Goal: Task Accomplishment & Management: Manage account settings

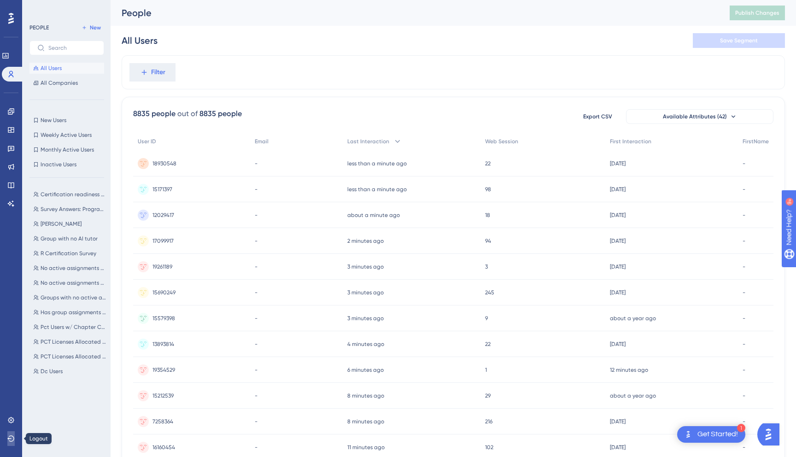
click at [11, 436] on icon at bounding box center [10, 438] width 7 height 6
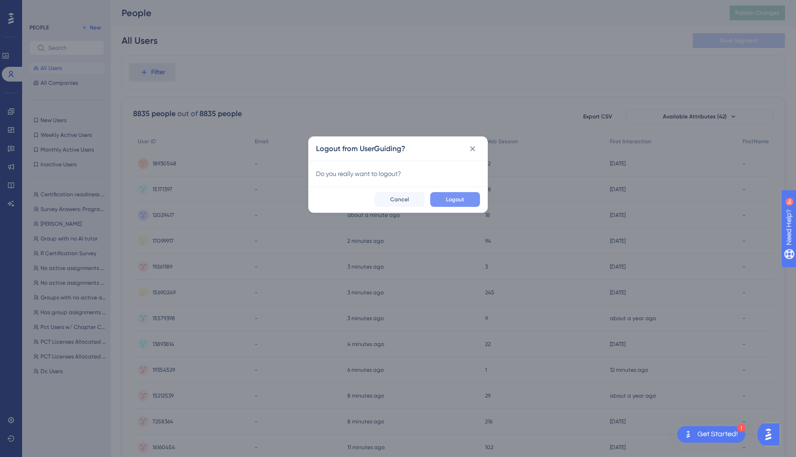
click at [454, 201] on span "Logout" at bounding box center [455, 199] width 18 height 7
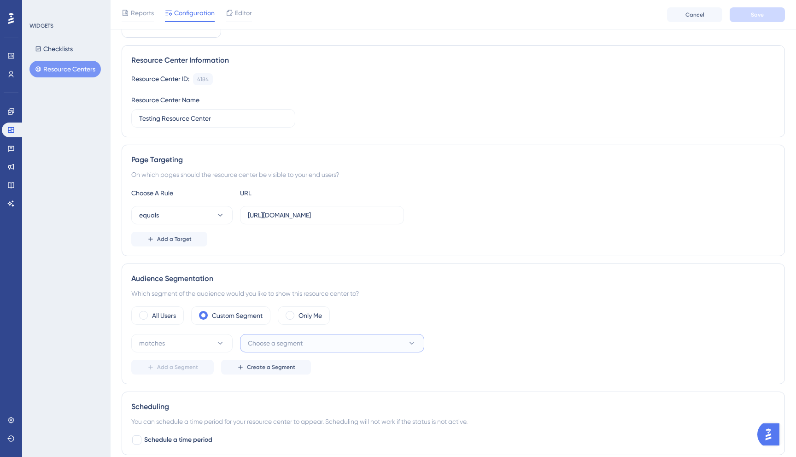
click at [303, 339] on span "Choose a segment" at bounding box center [275, 343] width 55 height 11
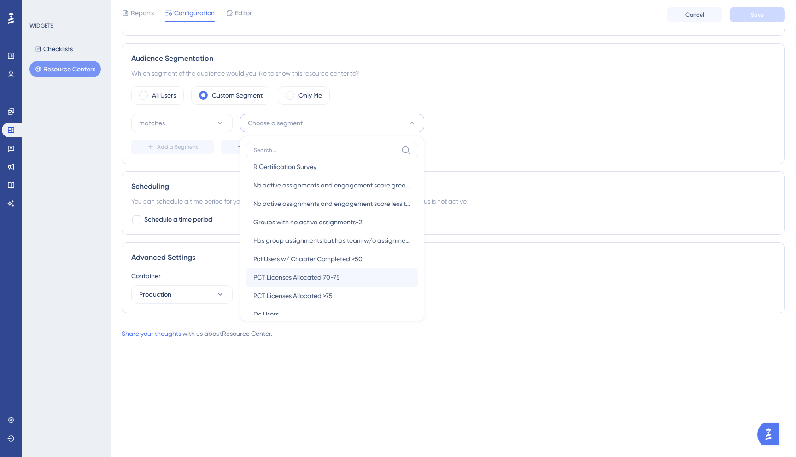
scroll to position [174, 0]
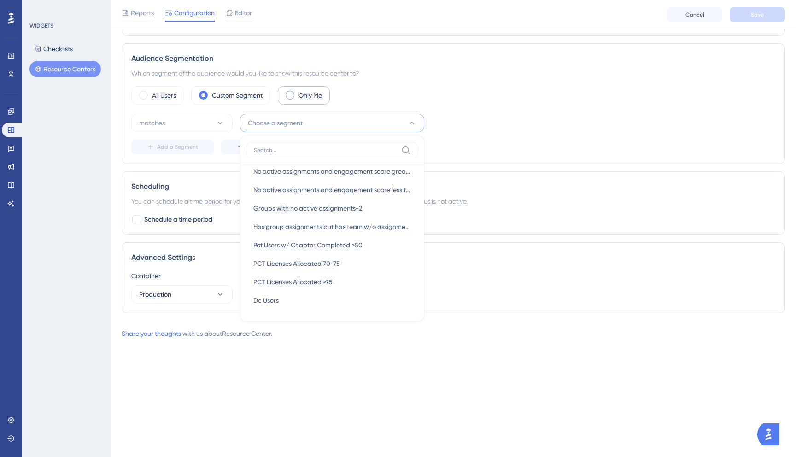
click at [300, 94] on label "Only Me" at bounding box center [311, 95] width 24 height 11
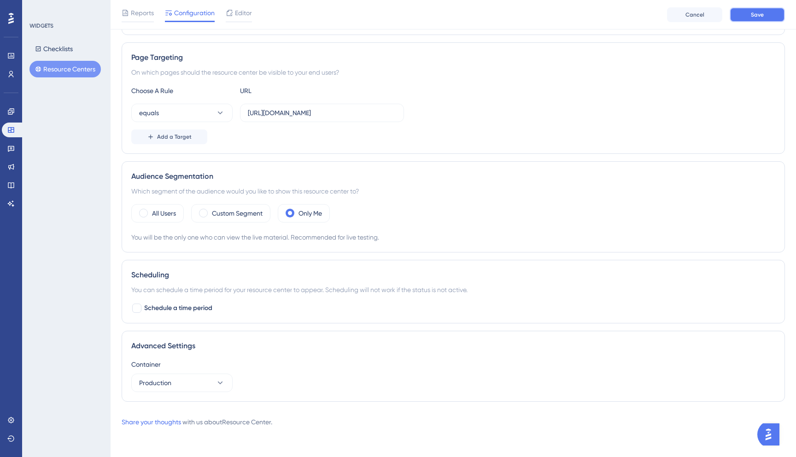
click at [748, 16] on button "Save" at bounding box center [757, 14] width 55 height 15
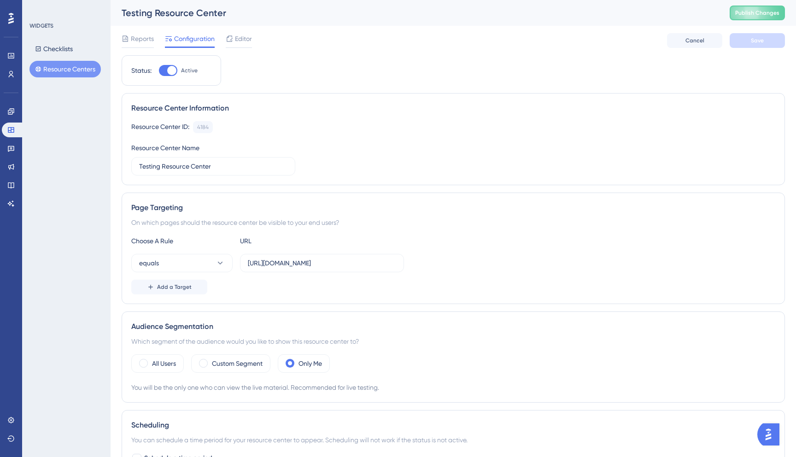
click at [171, 72] on div at bounding box center [171, 70] width 9 height 9
click at [159, 71] on input "Active" at bounding box center [159, 71] width 0 height 0
checkbox input "false"
click at [755, 41] on span "Save" at bounding box center [757, 40] width 13 height 7
click at [762, 12] on span "Publish Changes" at bounding box center [757, 12] width 44 height 7
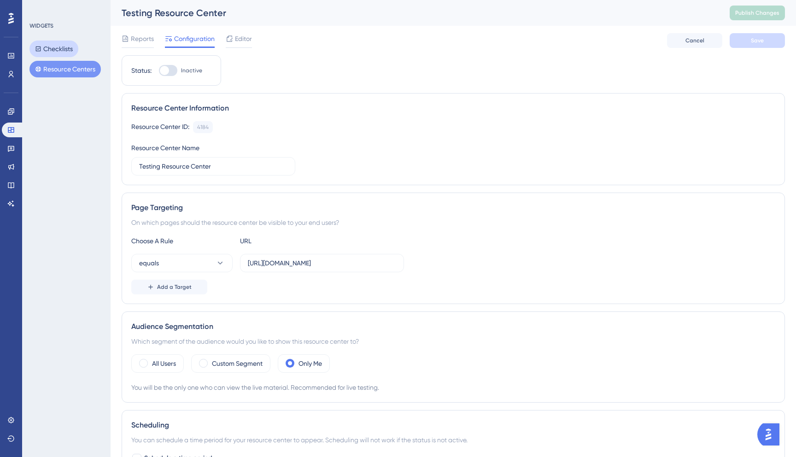
click at [61, 53] on button "Checklists" at bounding box center [53, 49] width 49 height 17
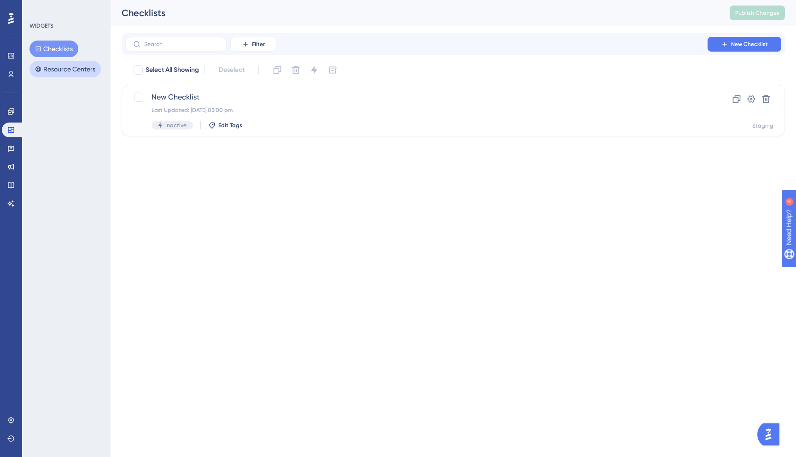
click at [52, 67] on button "Resource Centers" at bounding box center [64, 69] width 71 height 17
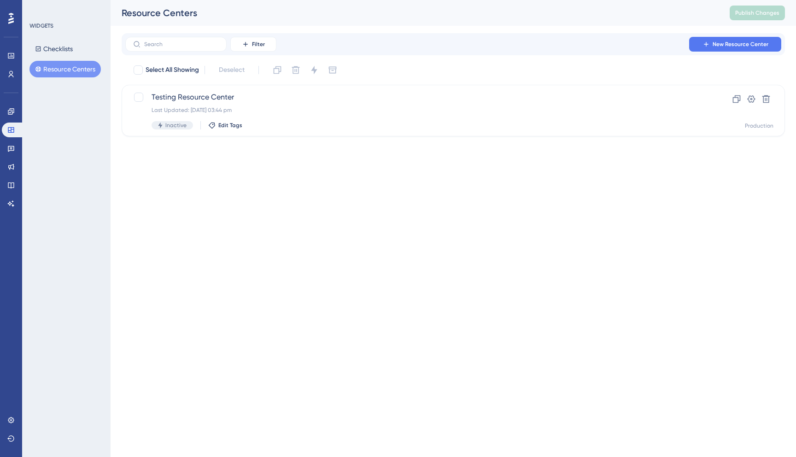
click at [67, 61] on button "Resource Centers" at bounding box center [64, 69] width 71 height 17
click at [66, 52] on button "Checklists" at bounding box center [53, 49] width 49 height 17
click at [63, 67] on button "Resource Centers" at bounding box center [64, 69] width 71 height 17
click at [59, 50] on button "Checklists" at bounding box center [53, 49] width 49 height 17
click at [59, 62] on button "Resource Centers" at bounding box center [64, 69] width 71 height 17
